Goal: Information Seeking & Learning: Learn about a topic

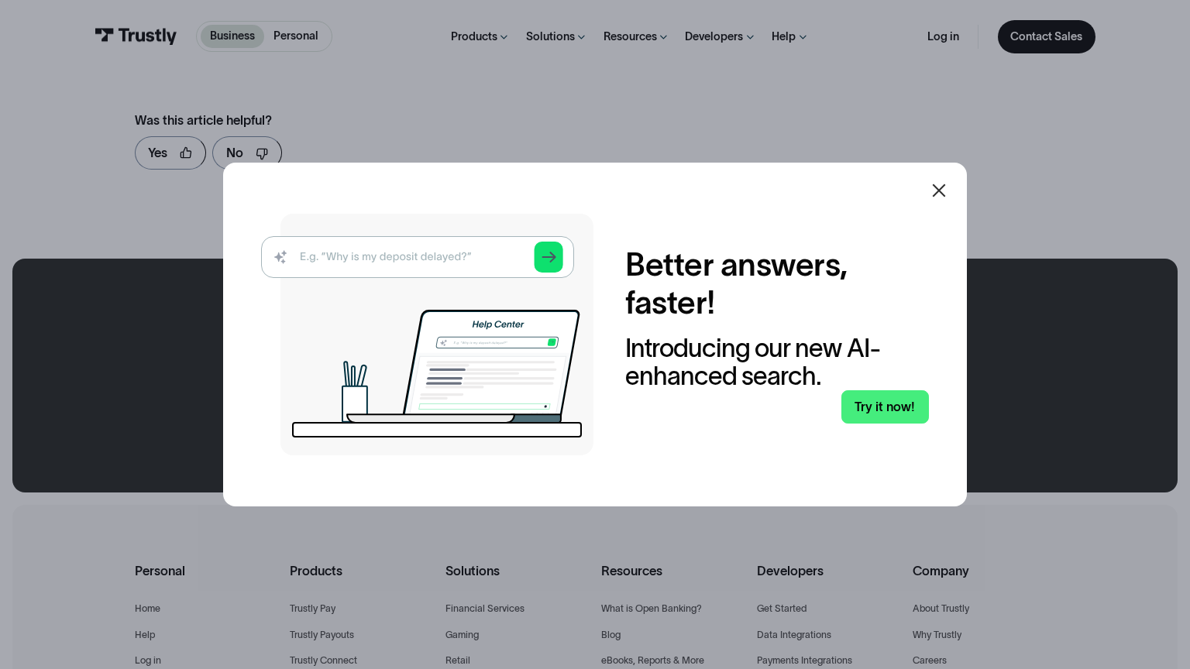
scroll to position [971, 0]
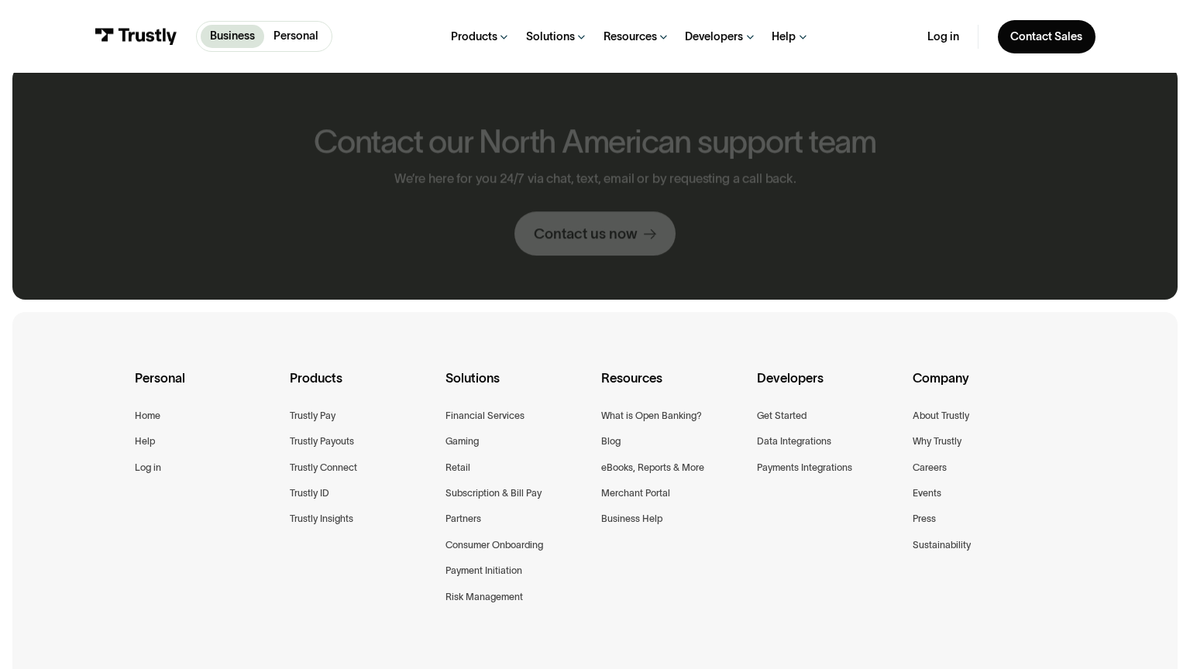
scroll to position [1357, 0]
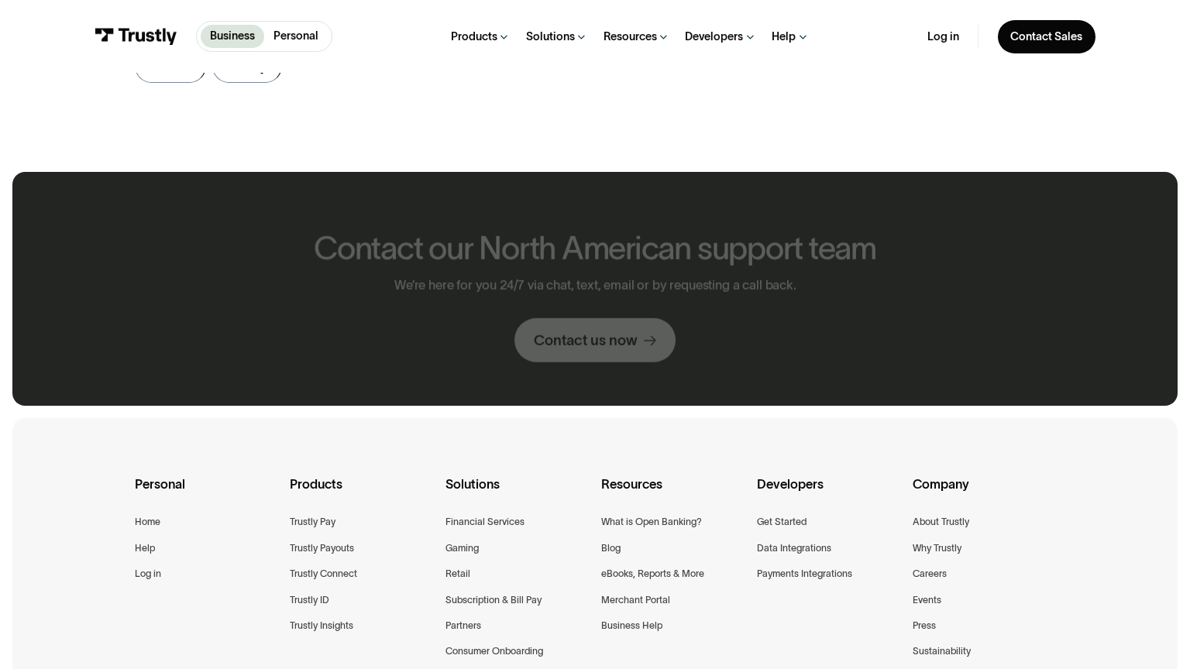
scroll to position [884, 0]
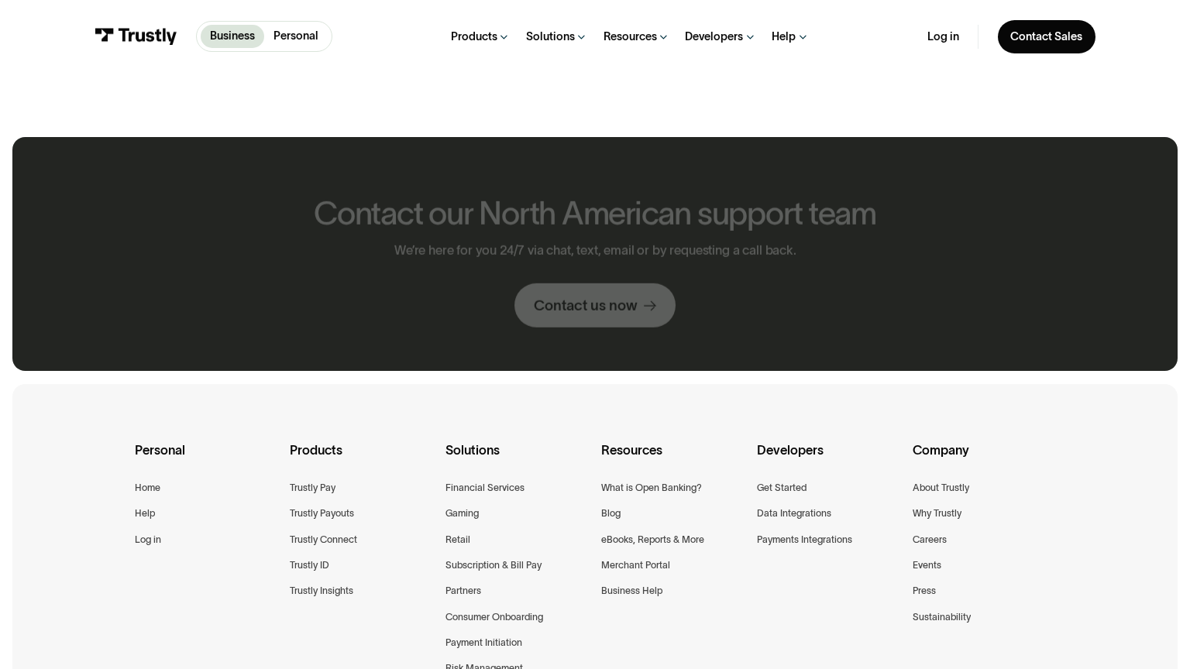
scroll to position [850, 0]
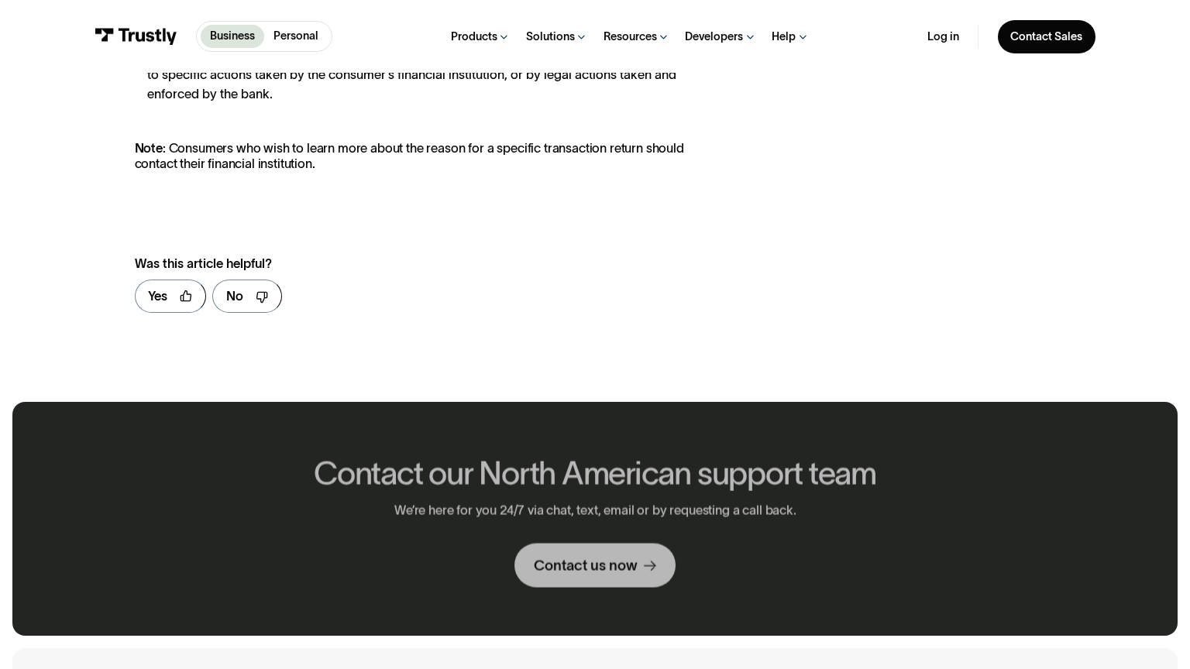
scroll to position [1114, 0]
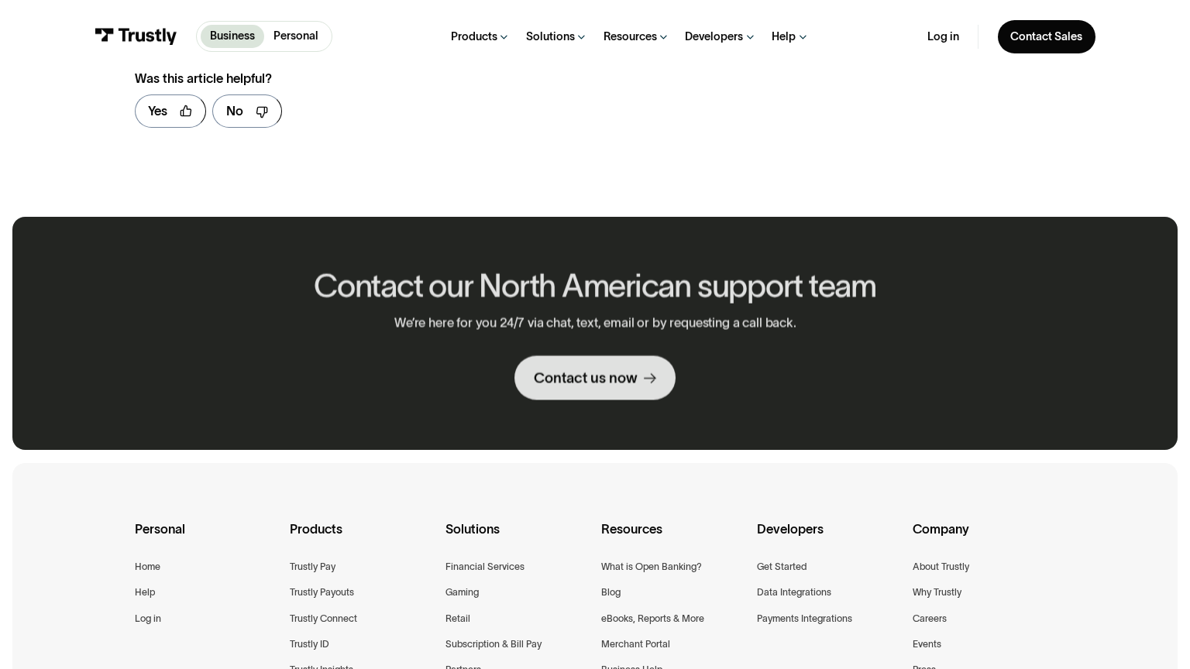
scroll to position [929, 0]
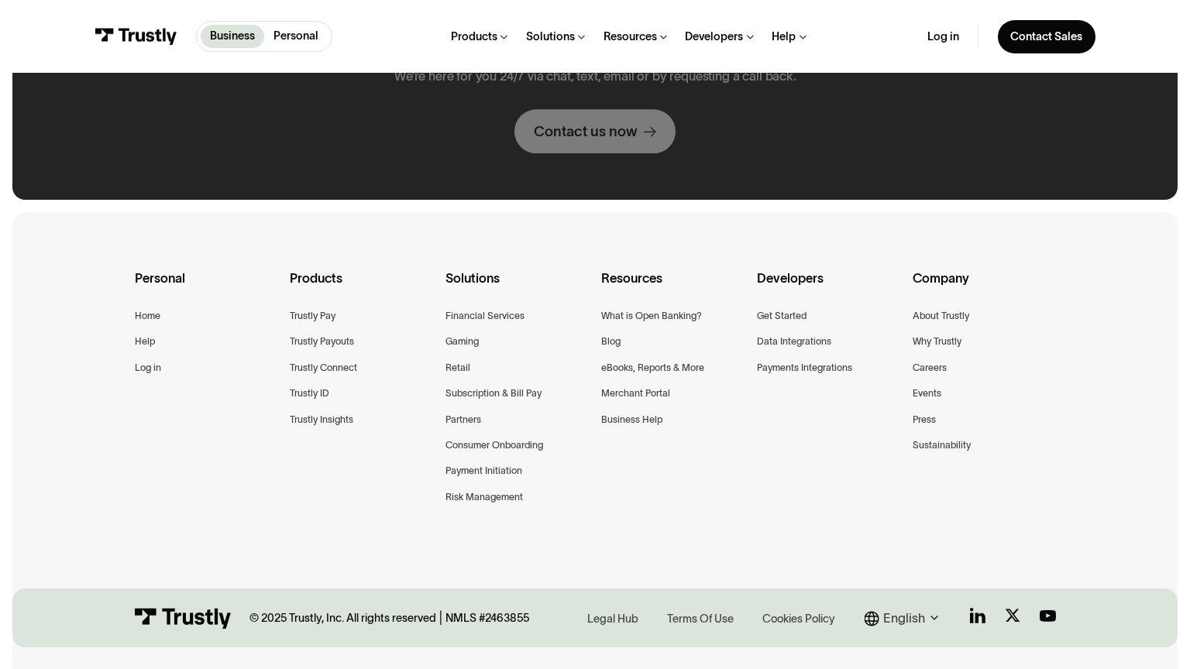
scroll to position [1242, 0]
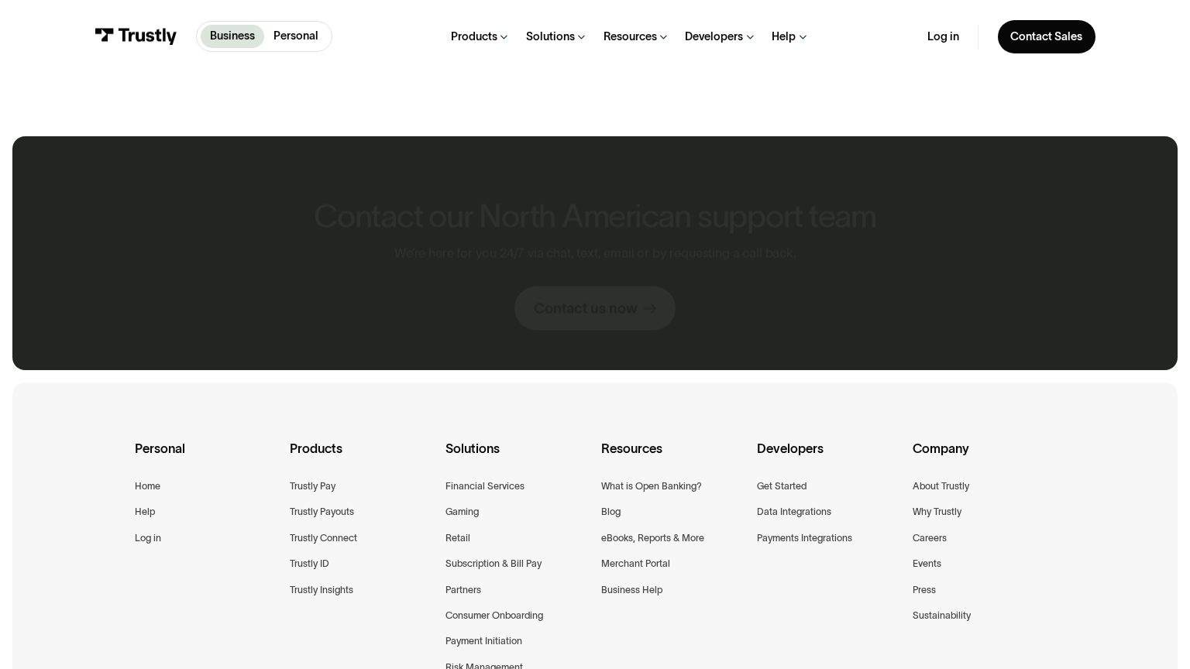
scroll to position [849, 0]
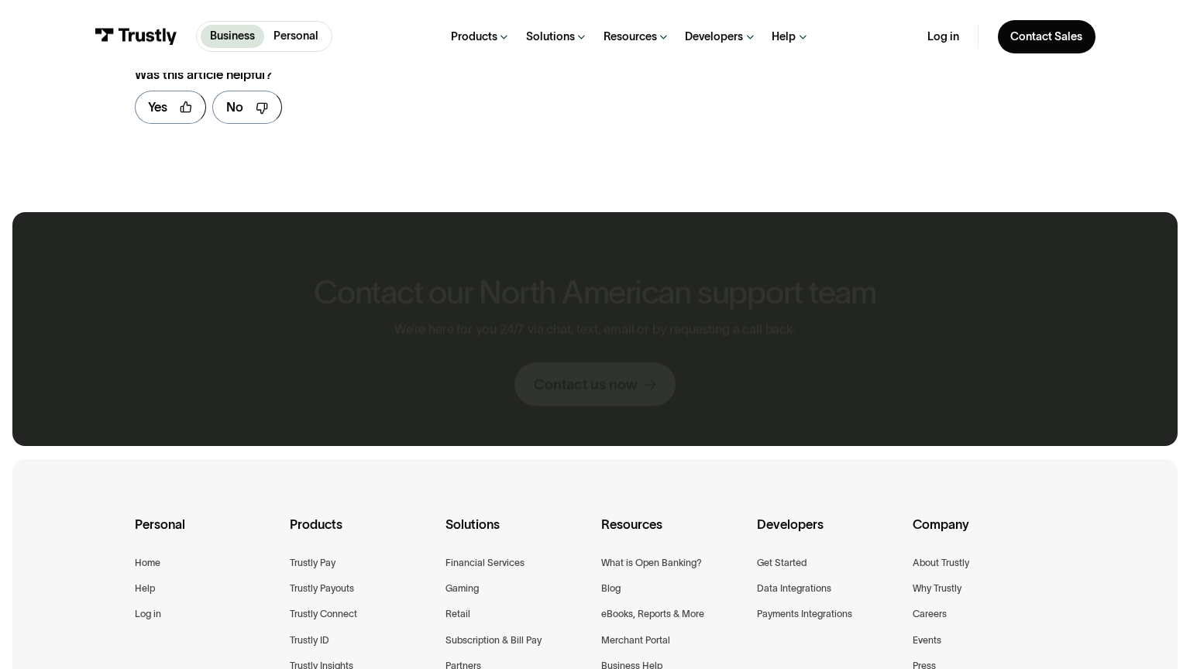
scroll to position [2052, 0]
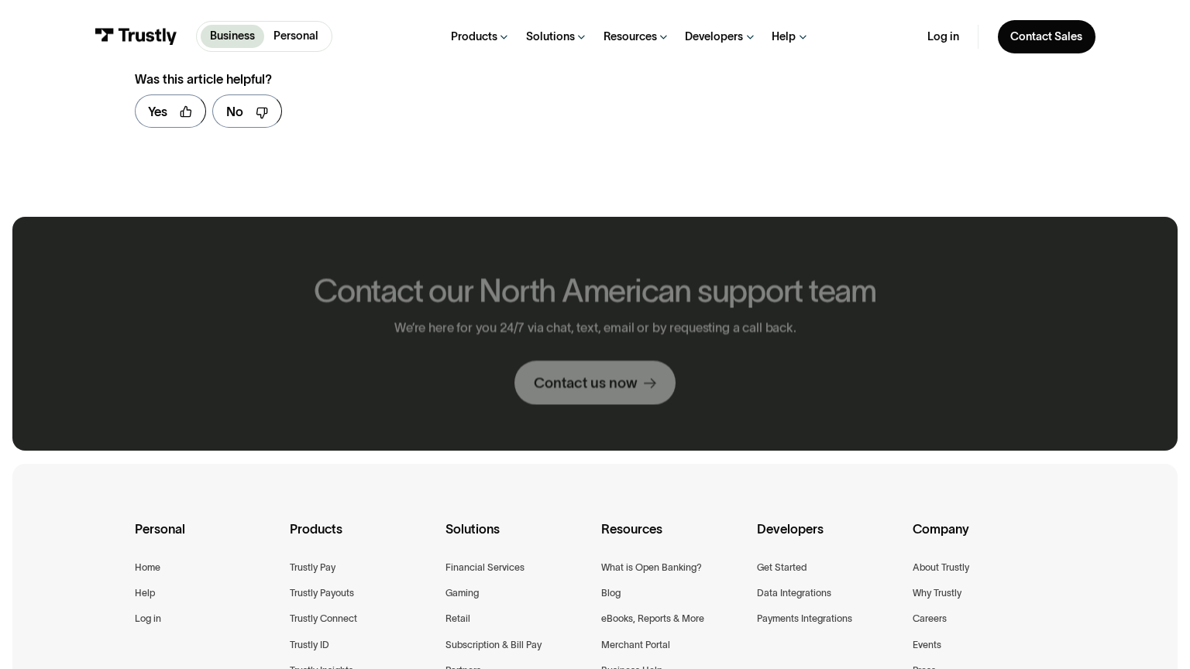
scroll to position [930, 0]
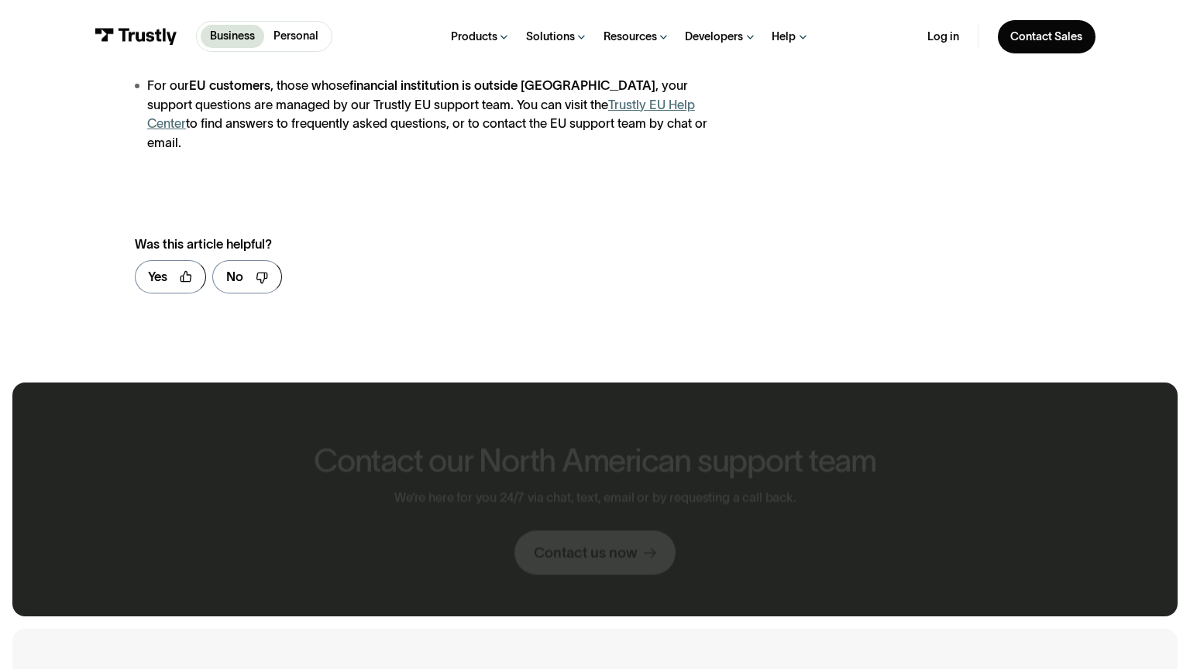
scroll to position [1076, 0]
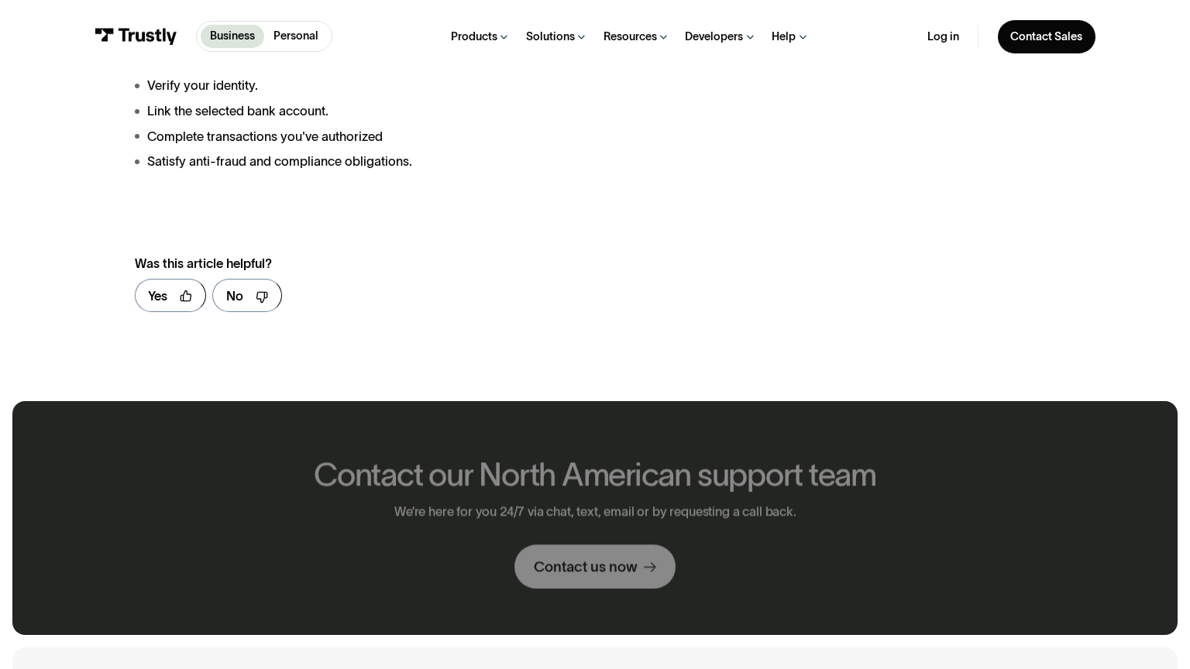
scroll to position [1114, 0]
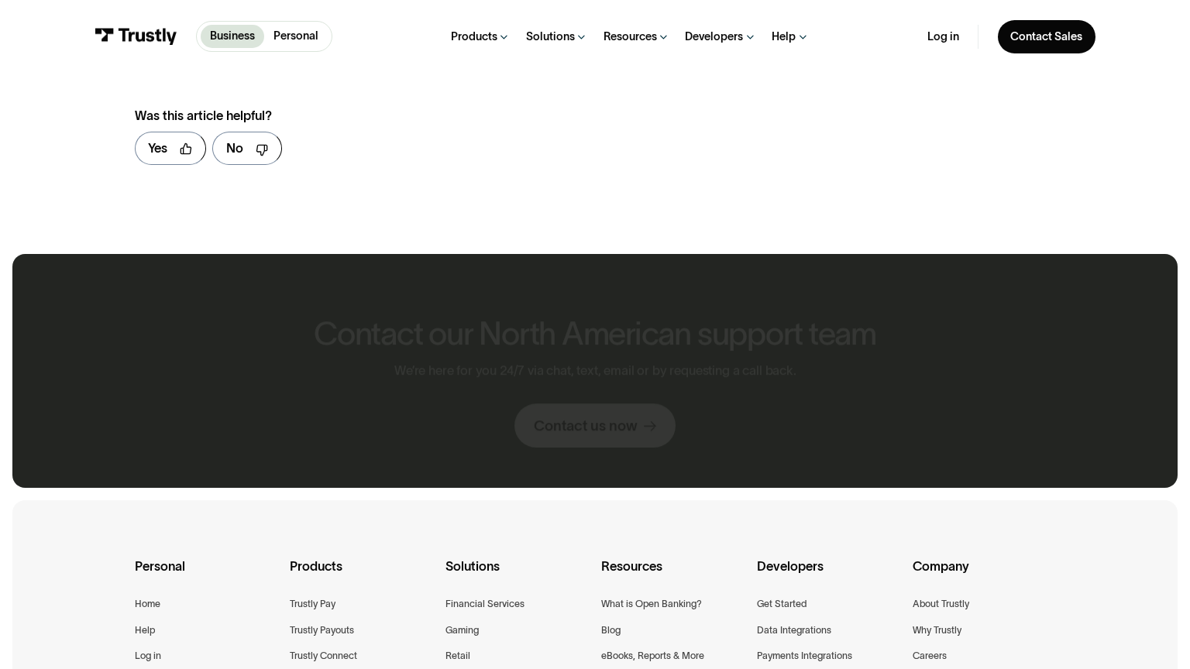
scroll to position [951, 0]
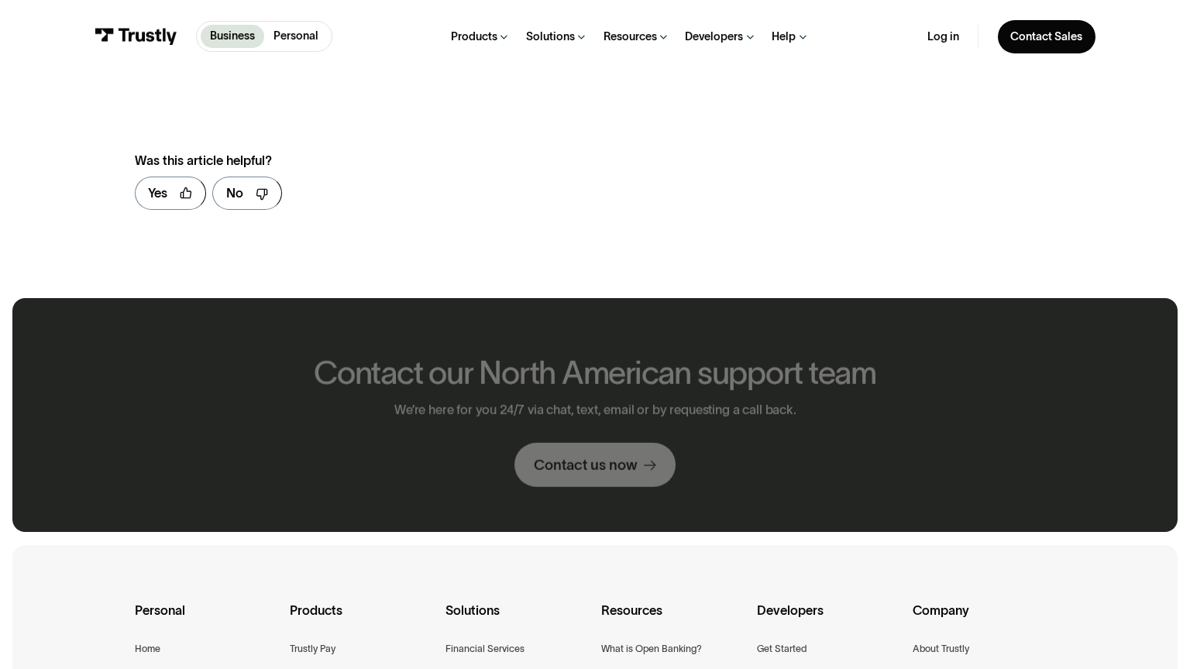
scroll to position [1011, 0]
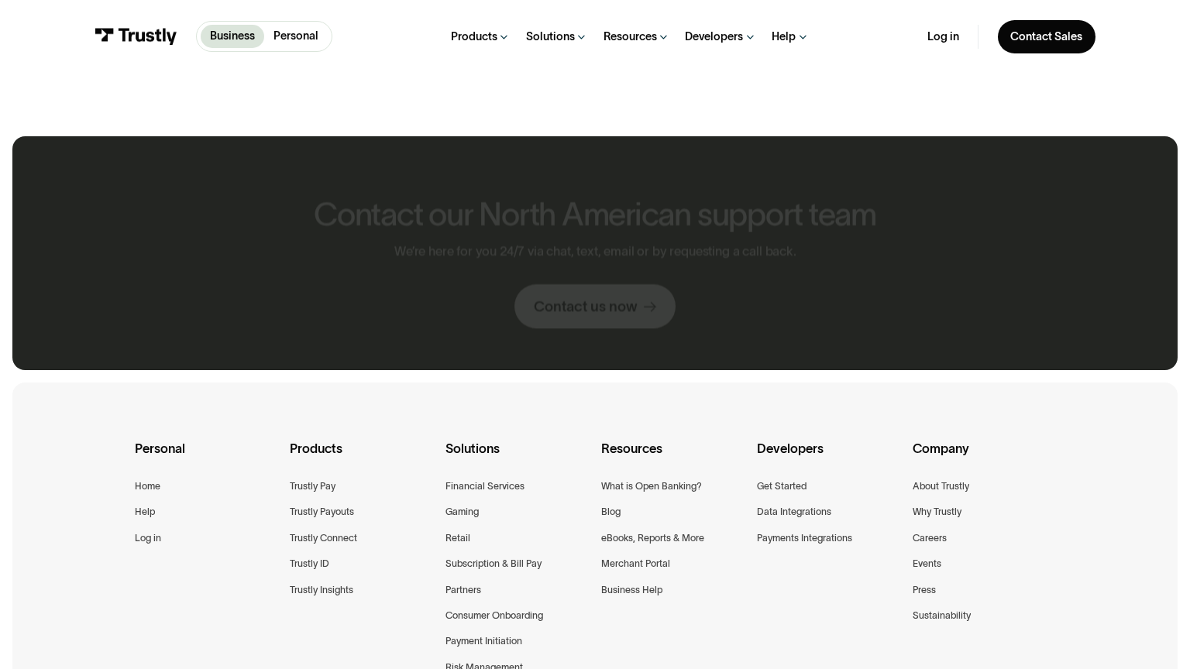
scroll to position [849, 0]
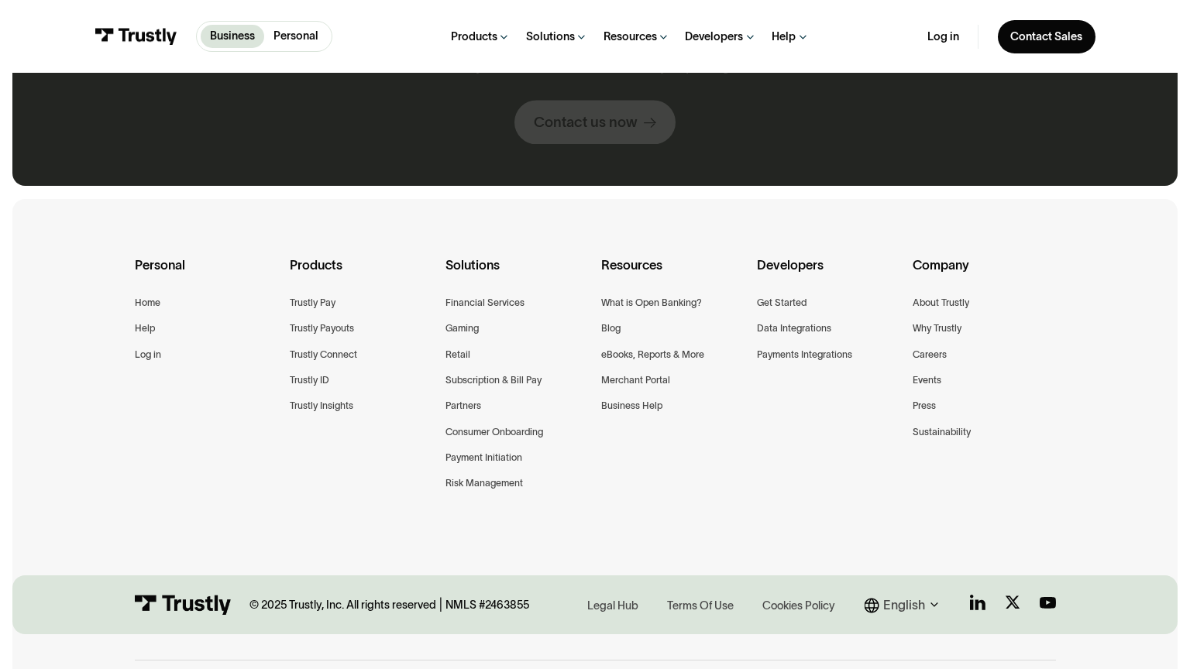
scroll to position [1792, 0]
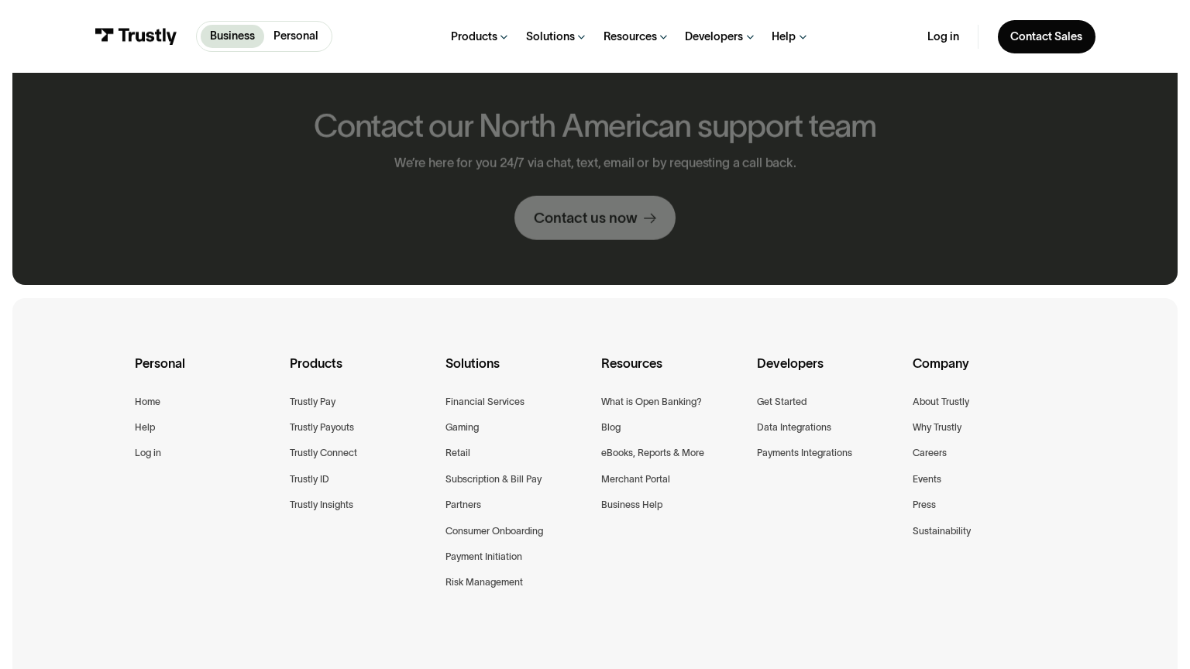
scroll to position [764, 0]
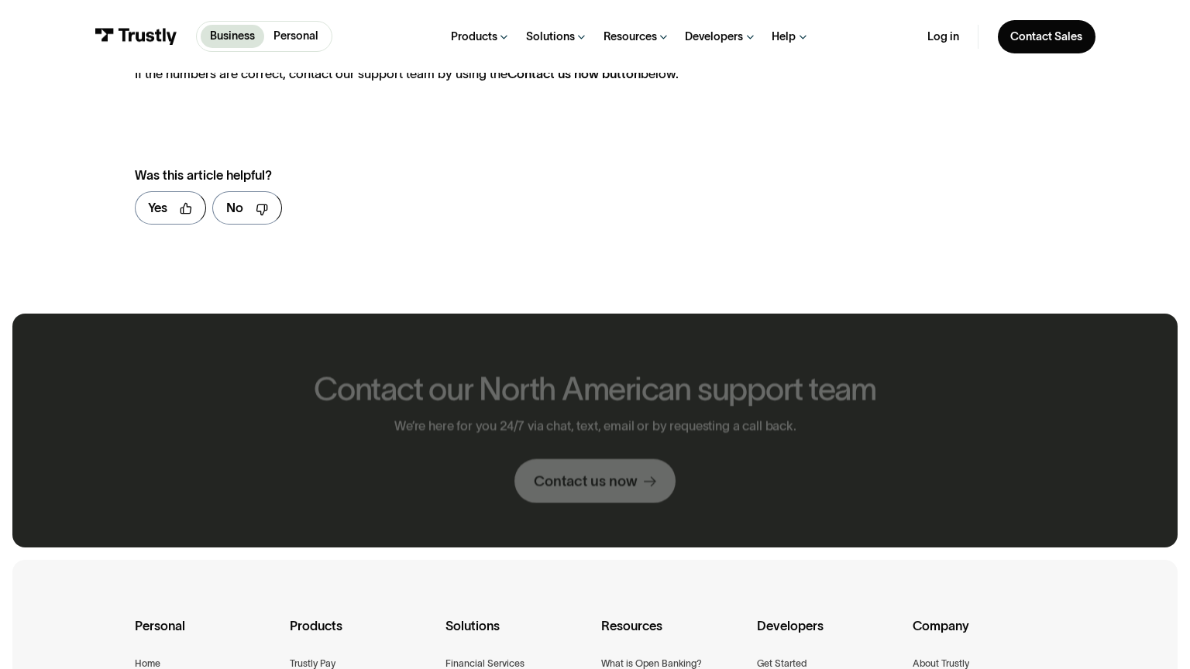
scroll to position [1026, 0]
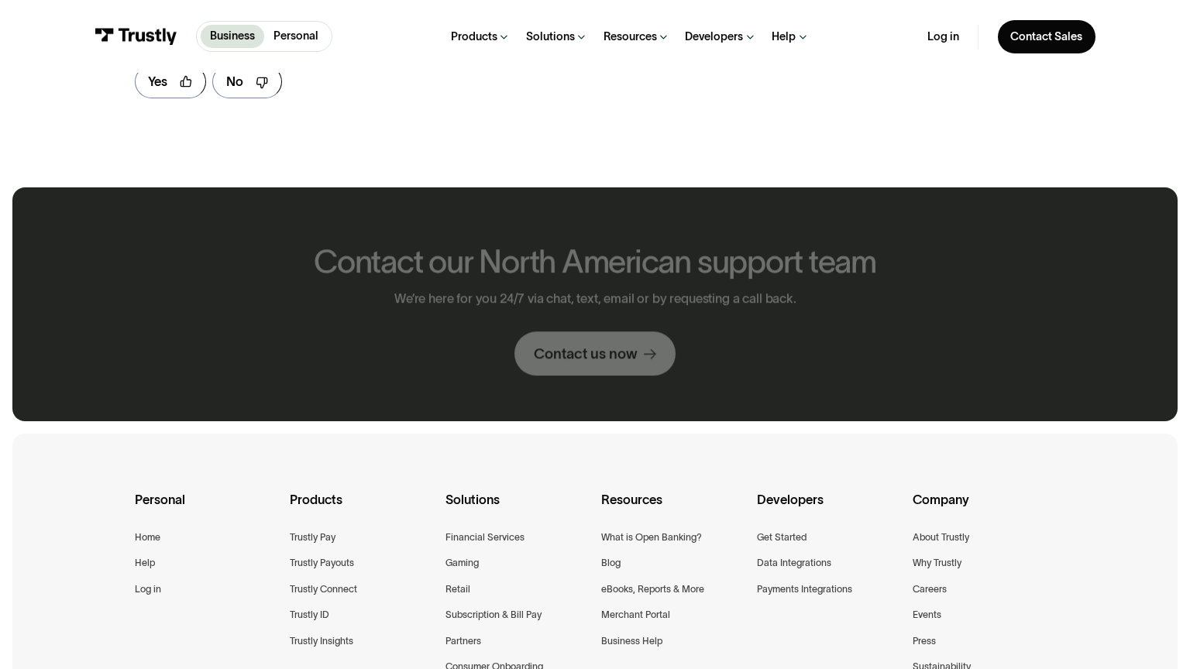
scroll to position [900, 0]
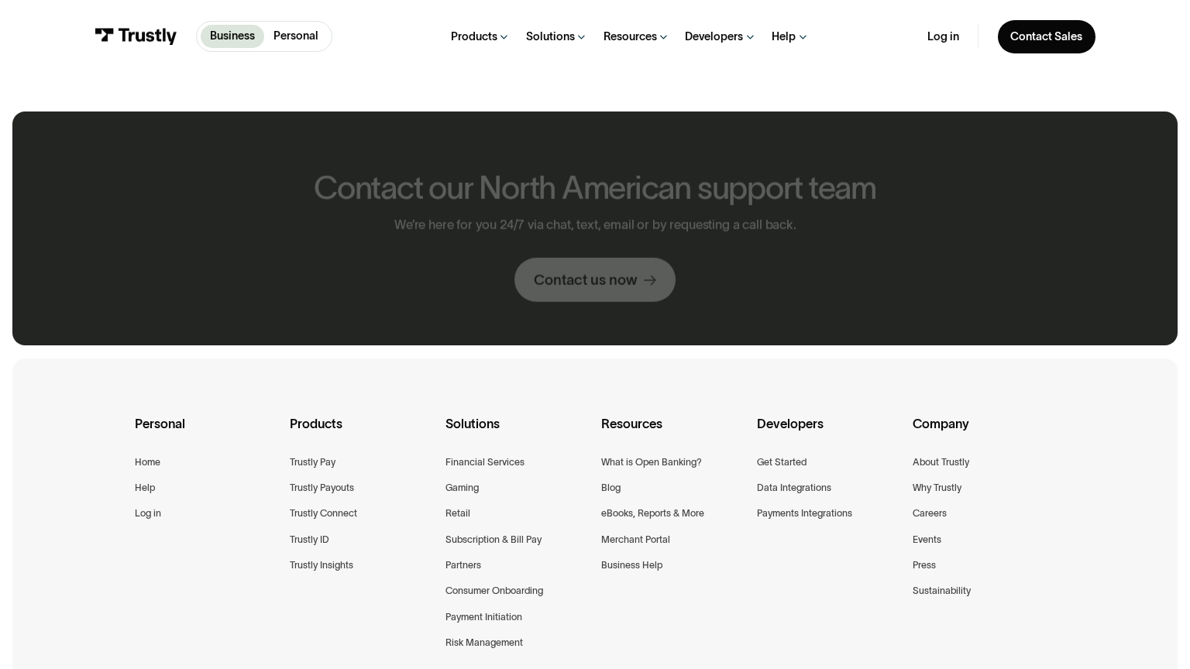
scroll to position [825, 0]
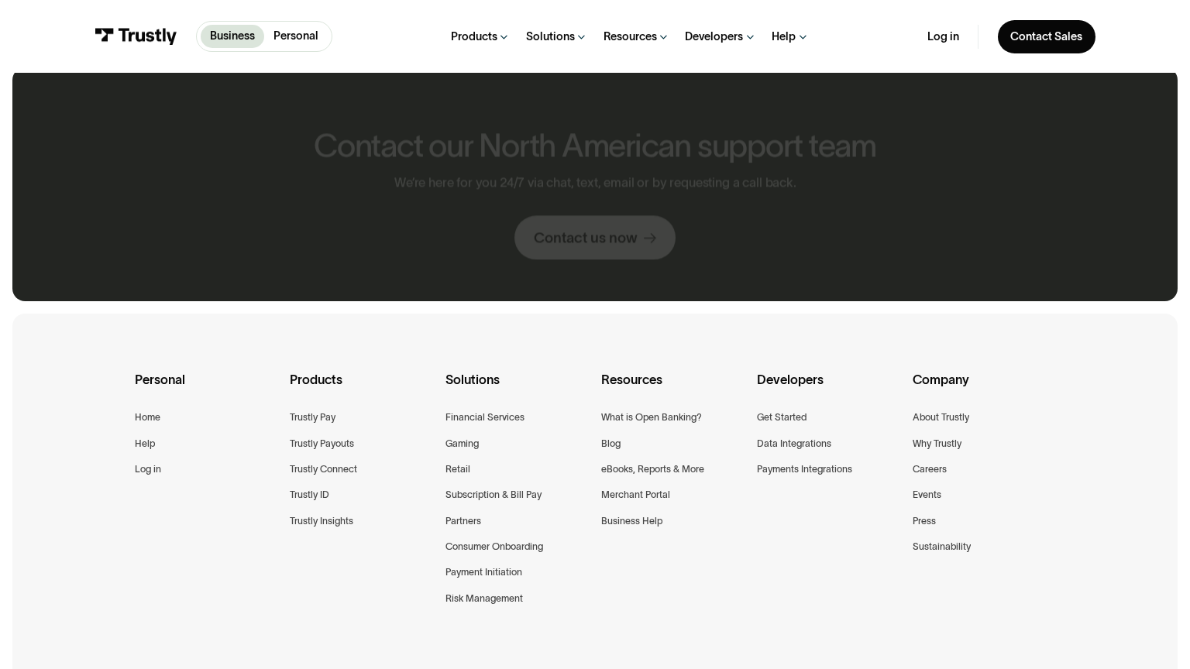
scroll to position [780, 0]
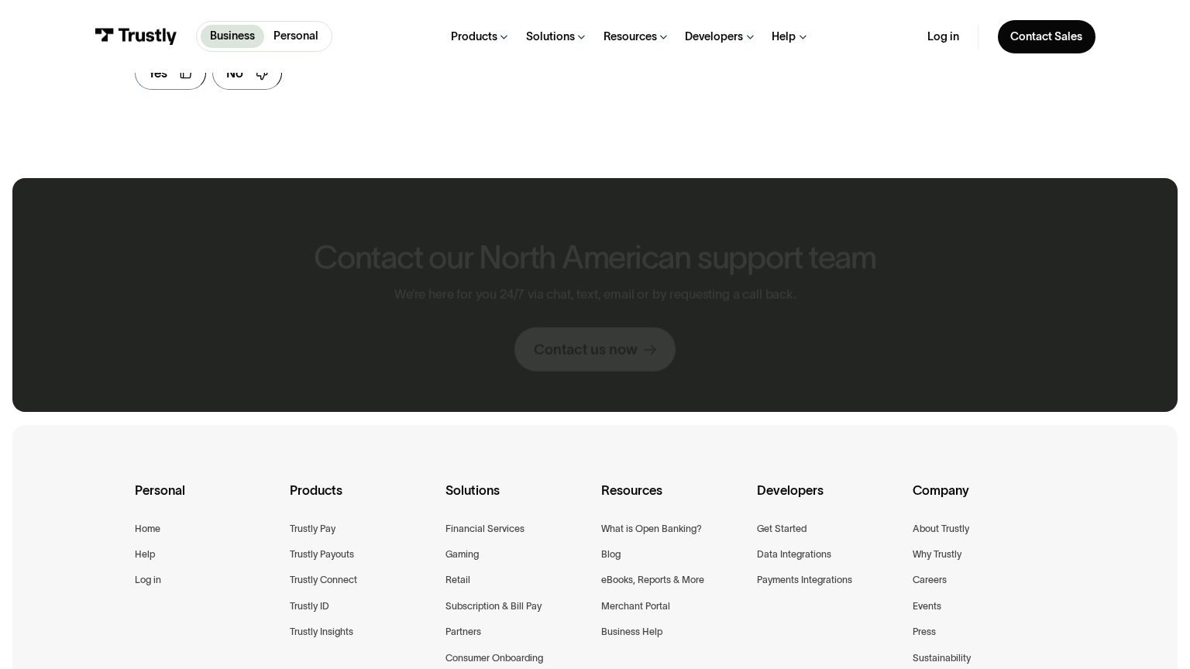
scroll to position [891, 0]
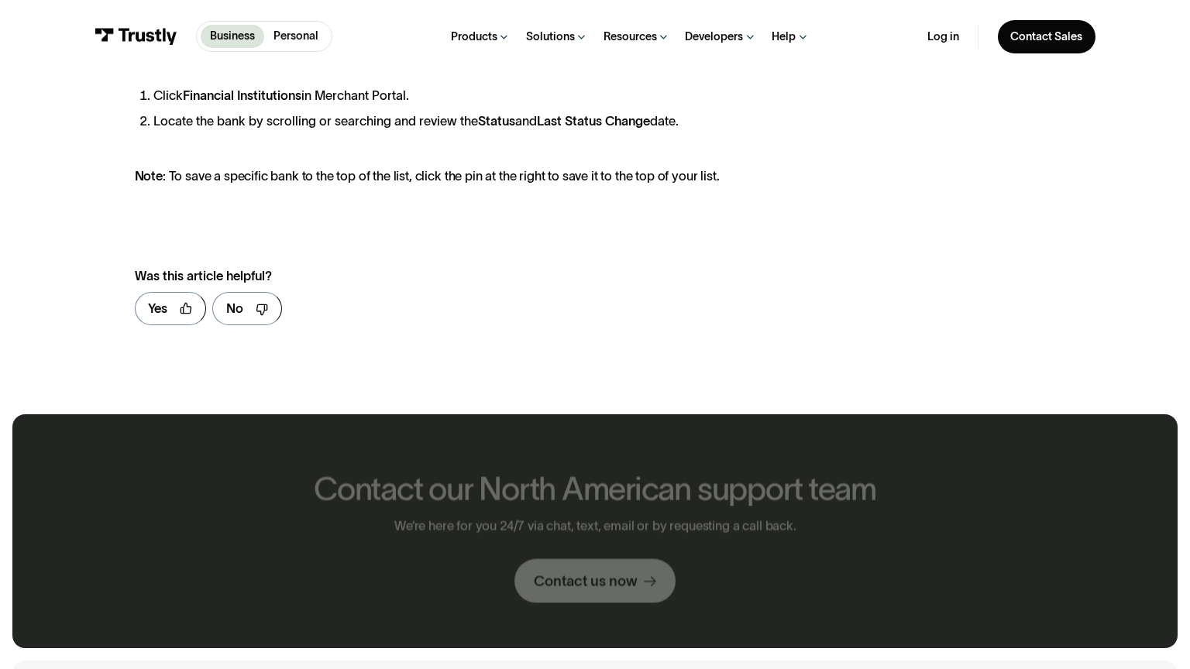
scroll to position [1142, 0]
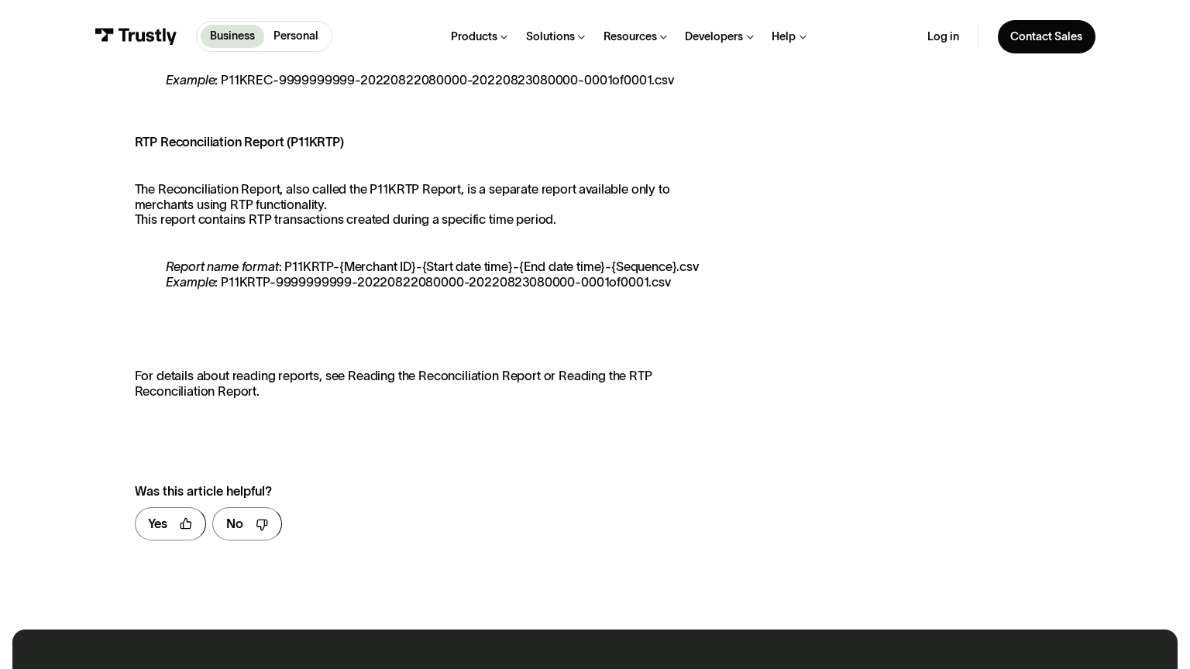
scroll to position [1200, 0]
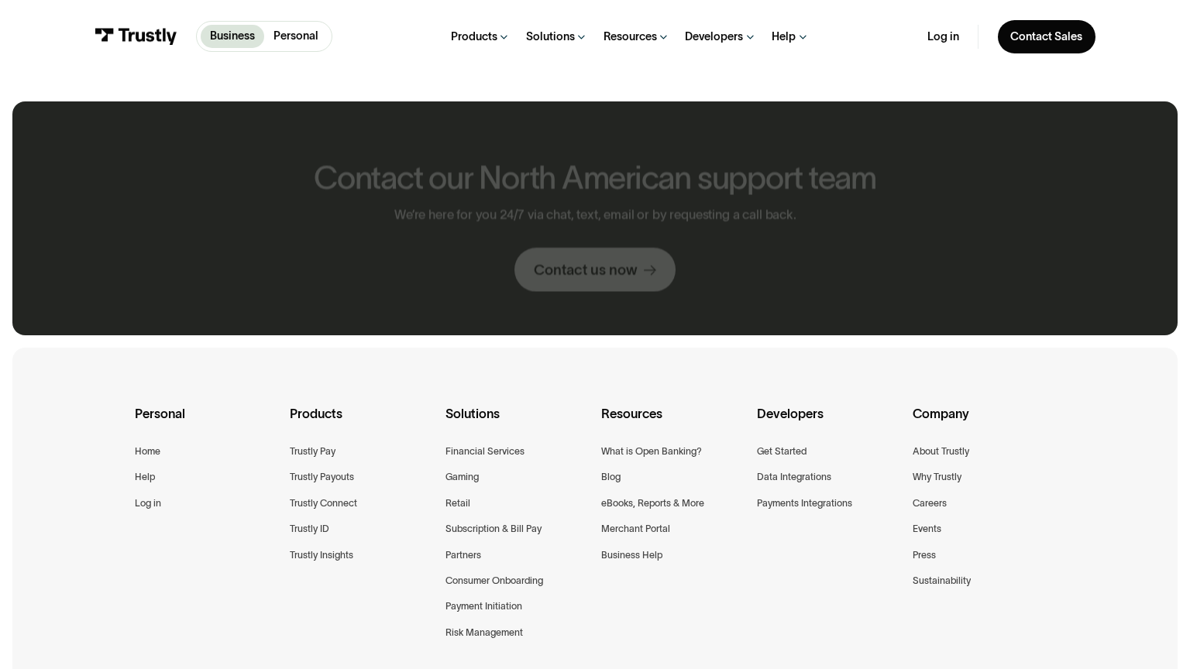
scroll to position [814, 0]
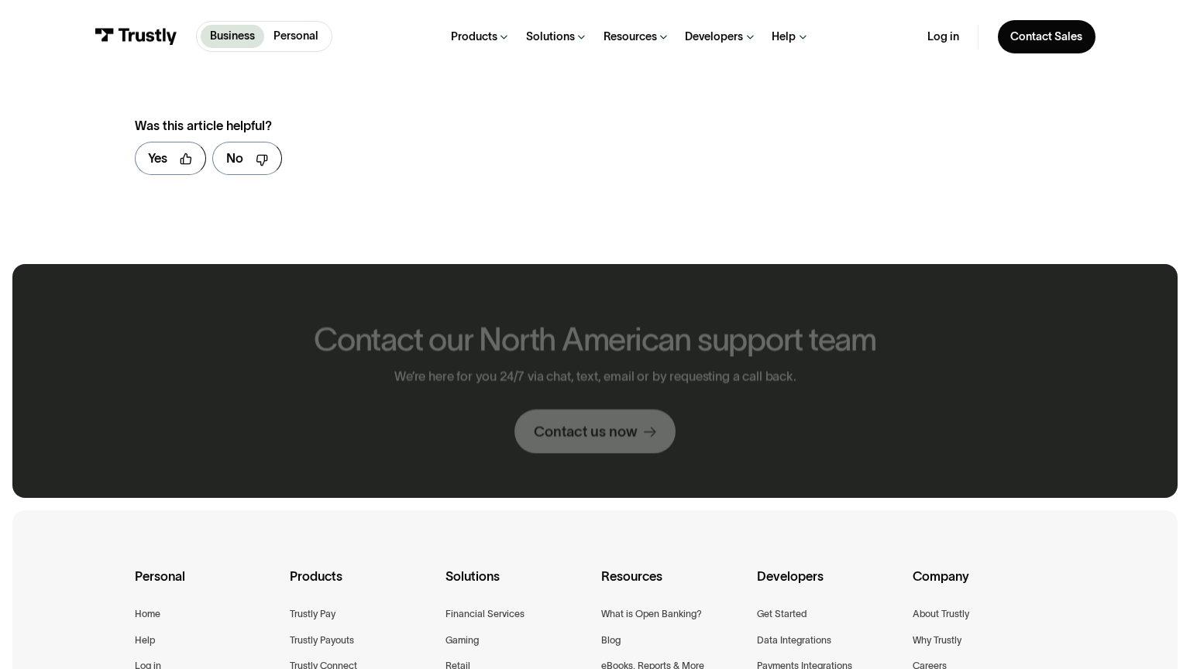
scroll to position [977, 0]
